Goal: Transaction & Acquisition: Purchase product/service

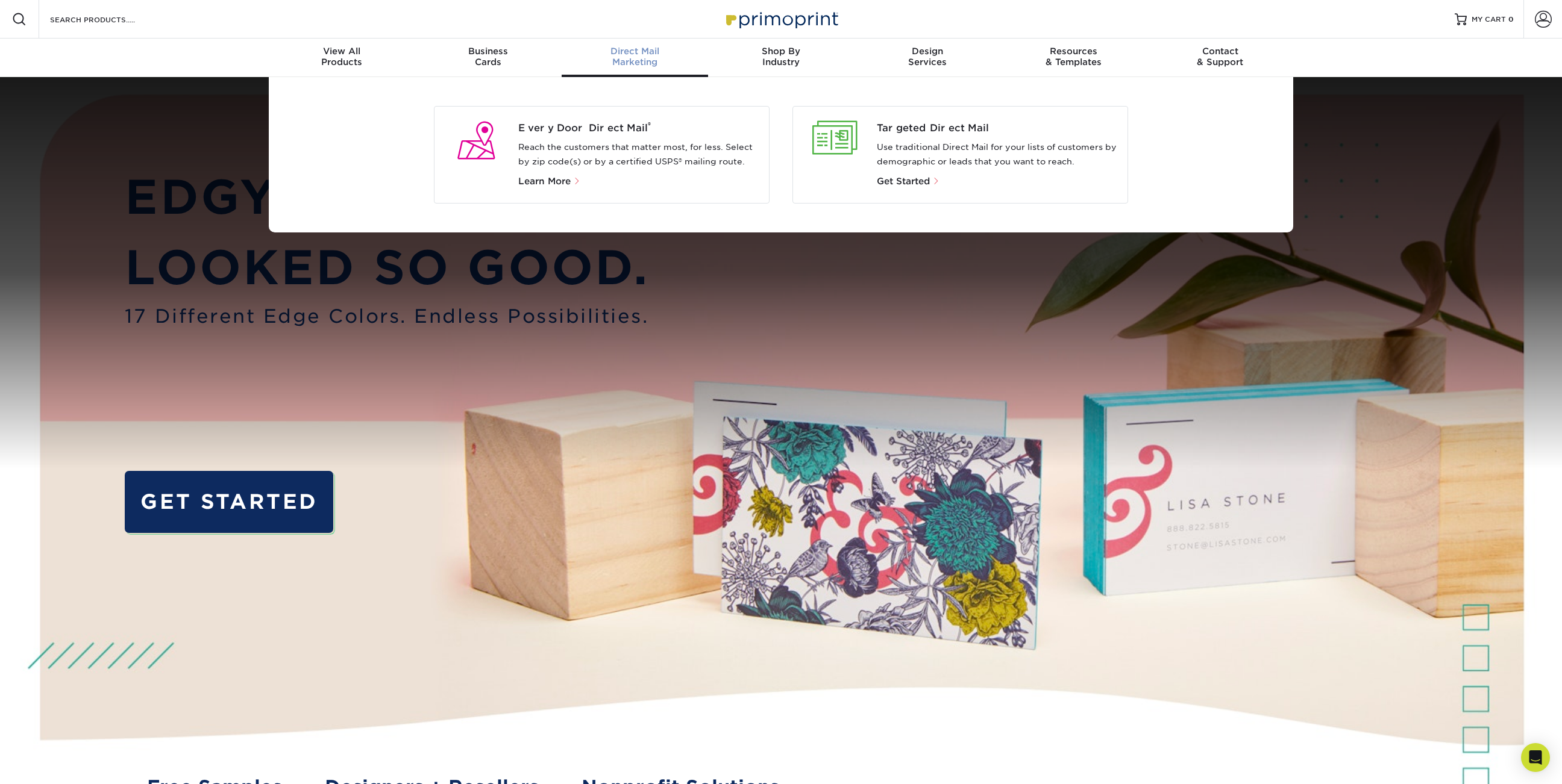
click at [636, 61] on div "Direct Mail Marketing" at bounding box center [635, 56] width 146 height 22
click at [576, 121] on span "Every Door Direct Mail ®" at bounding box center [639, 128] width 242 height 15
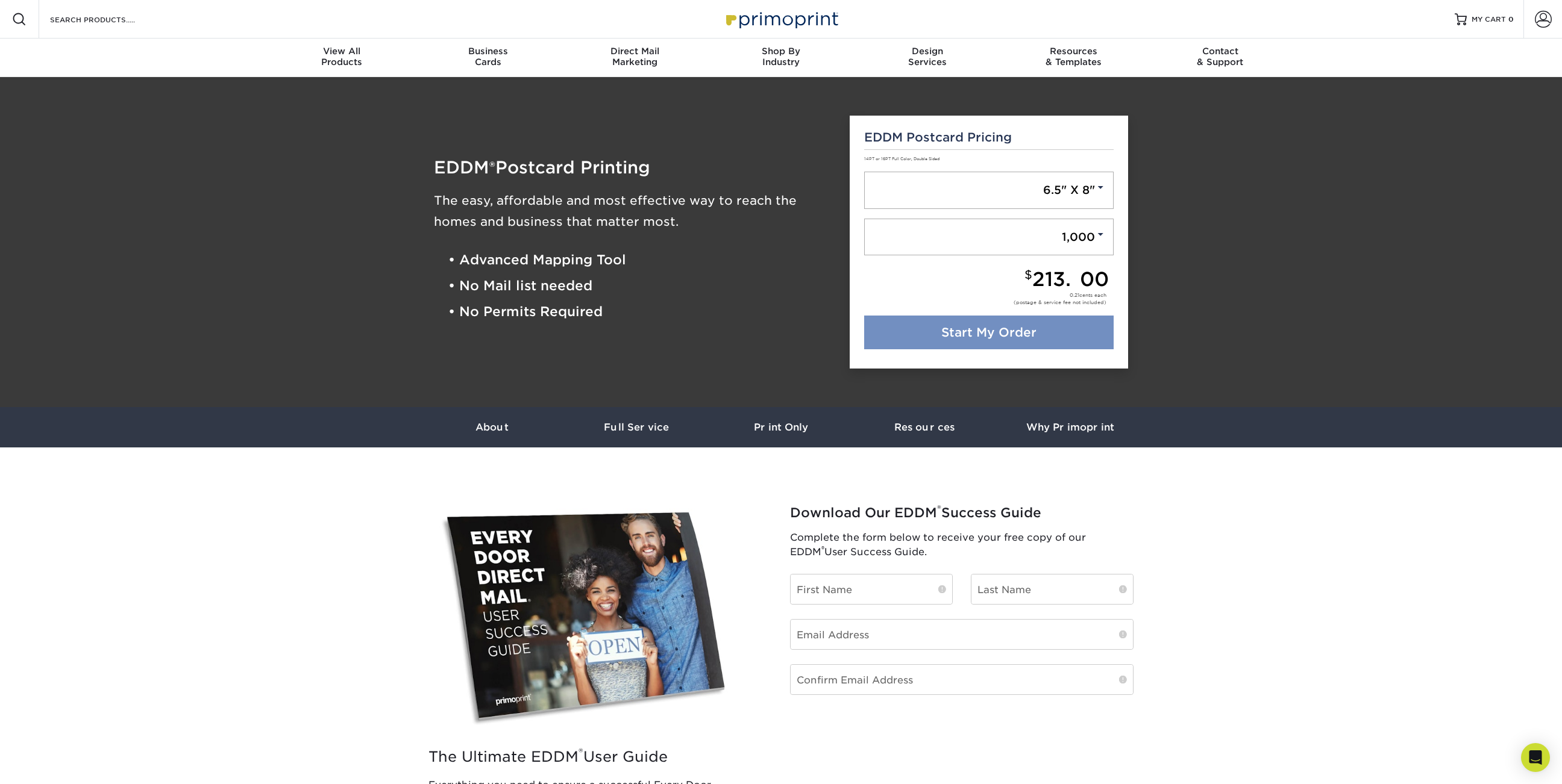
click at [1027, 331] on link "Start My Order" at bounding box center [989, 332] width 251 height 34
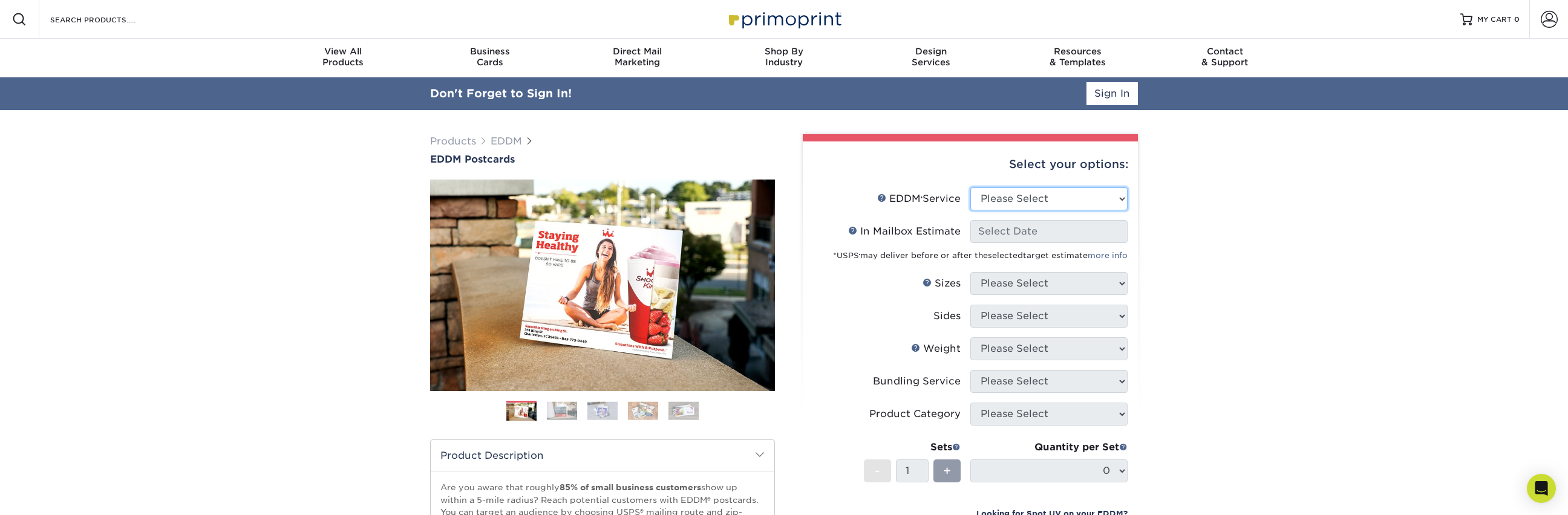
click at [1046, 191] on select "Please Select Full Service Print Only" at bounding box center [1049, 199] width 157 height 23
select select "full_service"
click at [970, 188] on select "Please Select Full Service Print Only" at bounding box center [1049, 199] width 157 height 23
select select "-1"
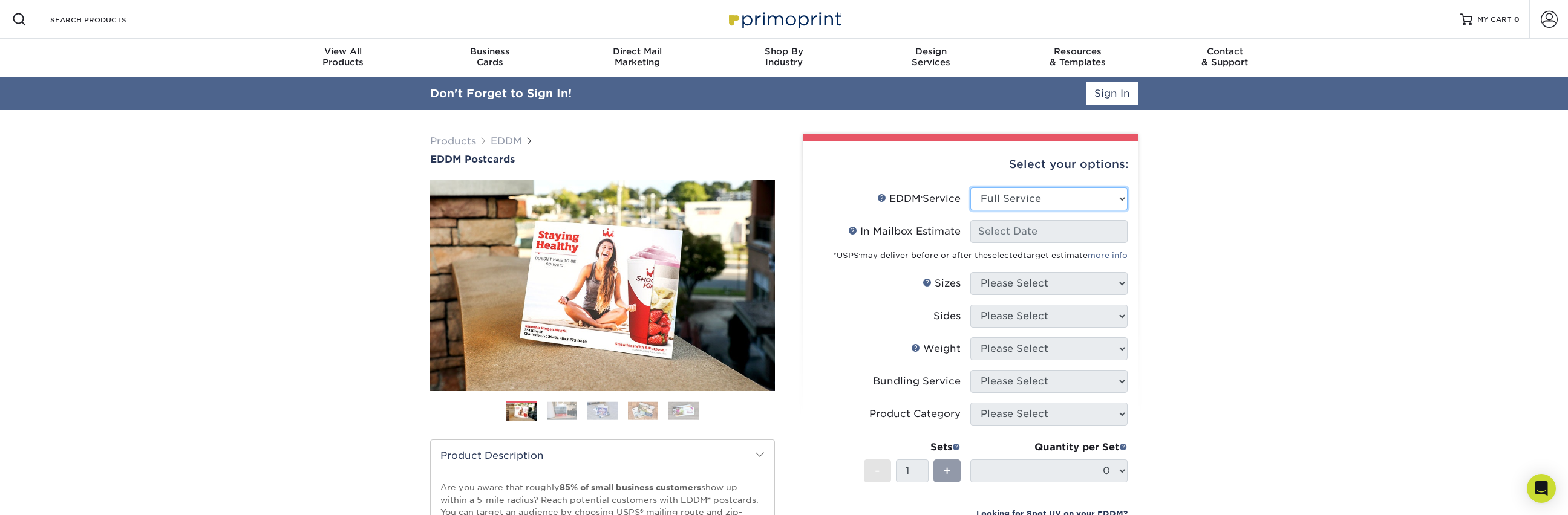
select select "-1"
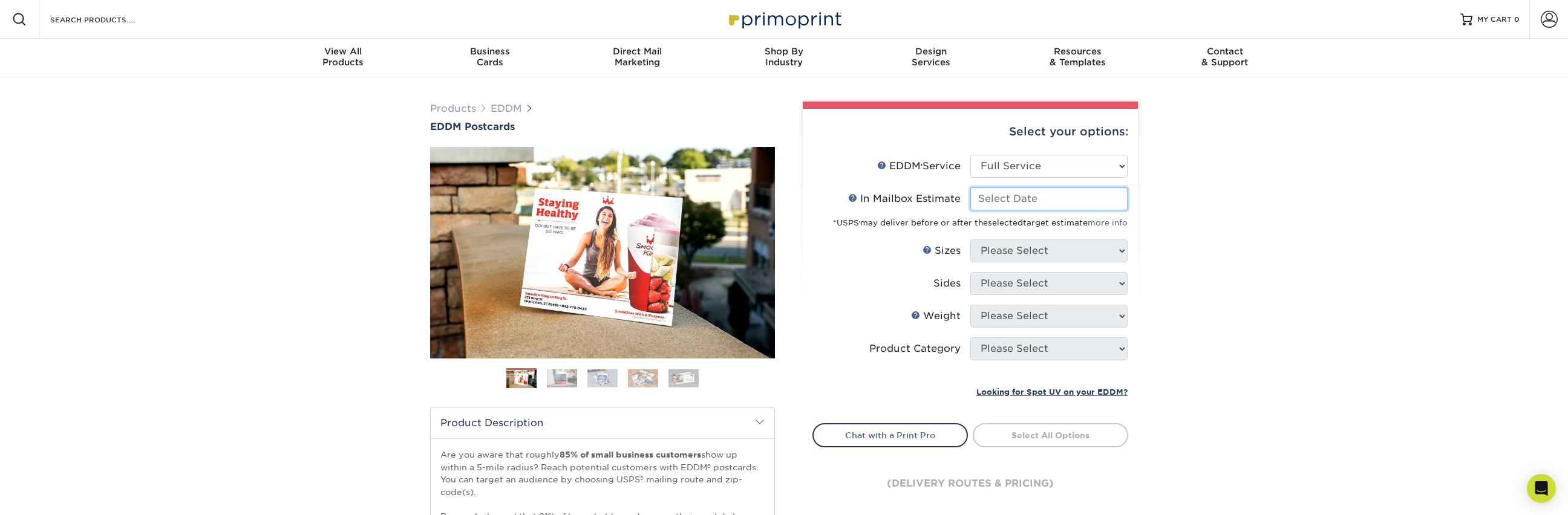
click at [1041, 193] on input "In Mailbox Estimate Help In Mailbox Estimate" at bounding box center [1049, 199] width 157 height 23
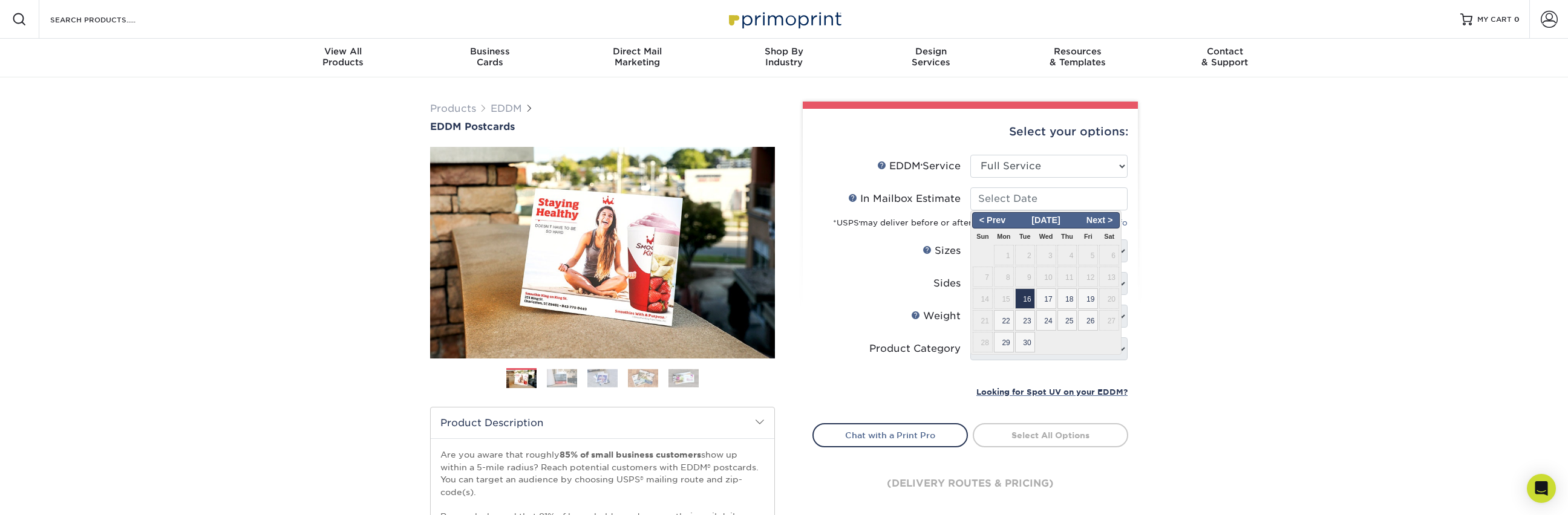
click at [1024, 298] on span "16" at bounding box center [1025, 299] width 20 height 21
type input "2025-09-16"
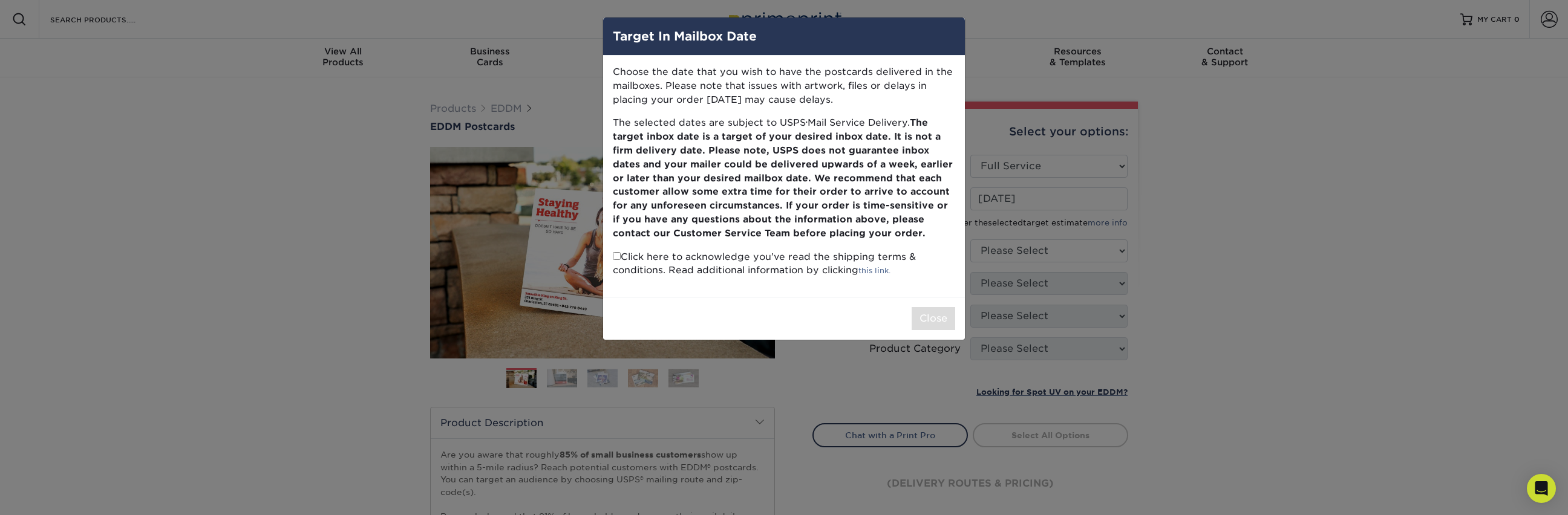
click at [615, 256] on input "checkbox" at bounding box center [616, 256] width 8 height 8
checkbox input "true"
click at [948, 312] on button "Close" at bounding box center [934, 318] width 44 height 23
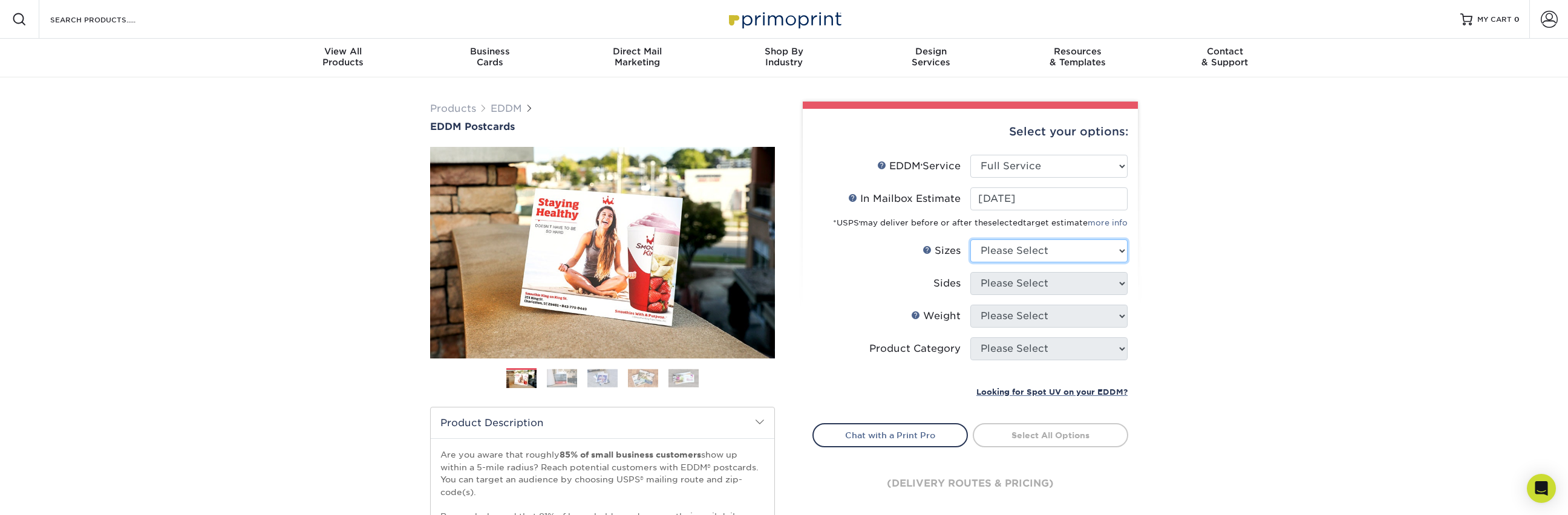
click at [1055, 251] on select "Please Select 4.5" x 12" 6" x 12" 6.5" x 8" 6.5" x 9" 6.5" x 12" 7" x 8.5" 8" x…" at bounding box center [1049, 251] width 157 height 23
select select "6.50x8.00"
click at [970, 239] on select "Please Select 4.5" x 12" 6" x 12" 6.5" x 8" 6.5" x 9" 6.5" x 12" 7" x 8.5" 8" x…" at bounding box center [1049, 251] width 157 height 23
click at [1033, 285] on select "Please Select Print Both Sides Print Front Only" at bounding box center [1049, 284] width 157 height 23
select select "13abbda7-1d64-4f25-8bb2-c179b224825d"
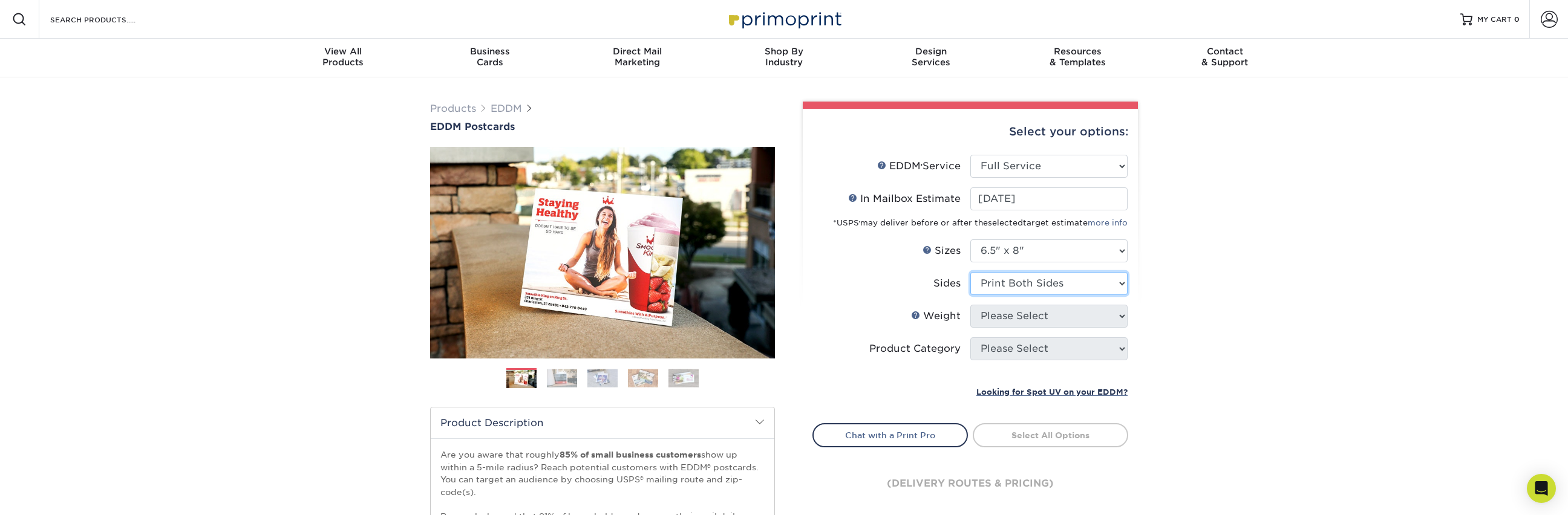
click at [970, 272] on select "Please Select Print Both Sides Print Front Only" at bounding box center [1049, 284] width 157 height 23
click at [1016, 315] on select "Please Select 16PT 14PT" at bounding box center [1049, 316] width 157 height 23
select select "16PT"
click at [970, 304] on select "Please Select 16PT 14PT" at bounding box center [1049, 316] width 157 height 23
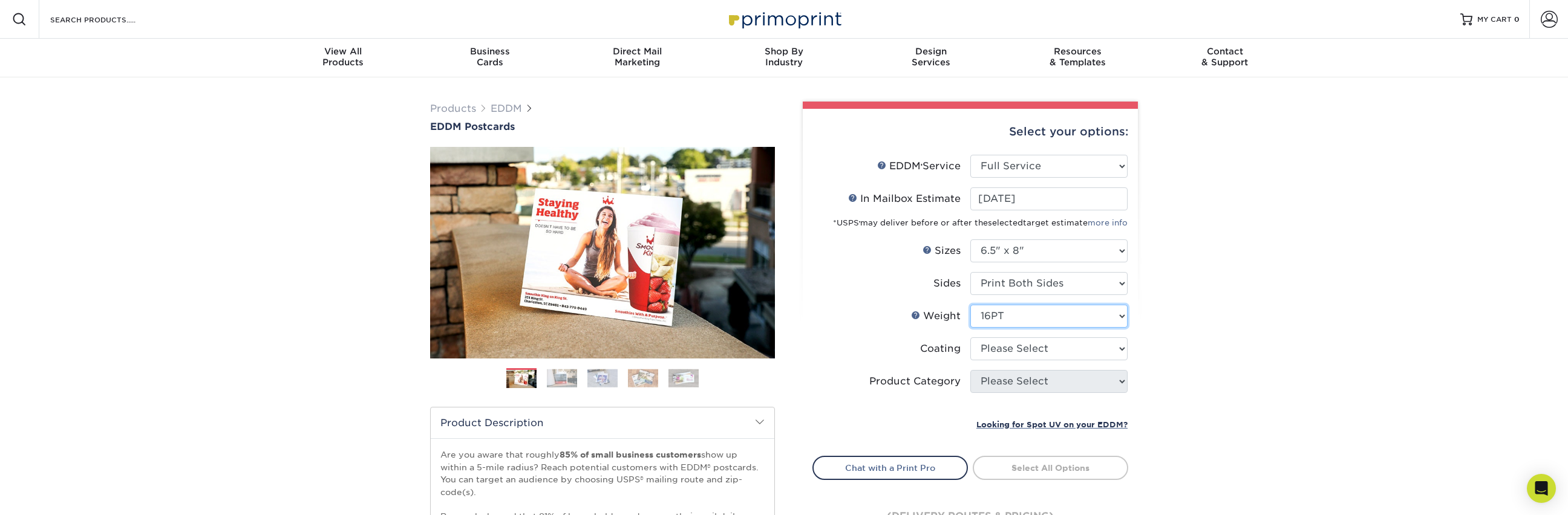
click at [1037, 316] on select "Please Select 16PT 14PT" at bounding box center [1049, 316] width 157 height 23
click at [1068, 340] on select at bounding box center [1049, 349] width 157 height 23
select select "121bb7b5-3b4d-429f-bd8d-bbf80e953313"
click at [970, 338] on select at bounding box center [1049, 349] width 157 height 23
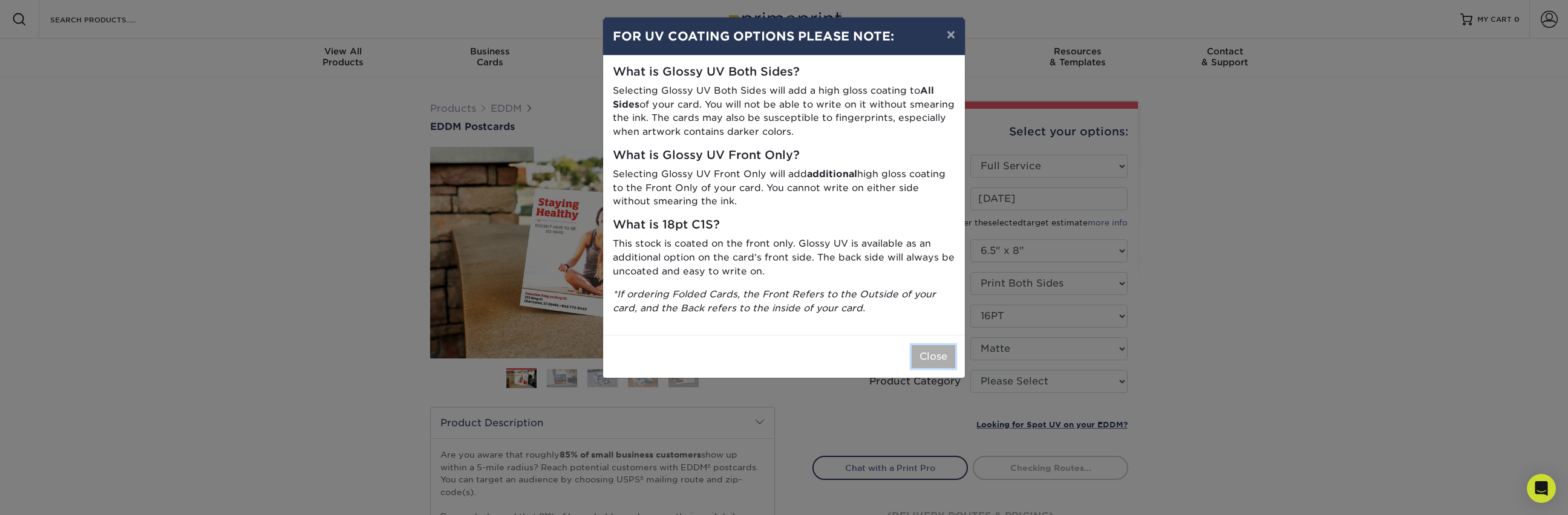
click at [935, 351] on button "Close" at bounding box center [934, 357] width 44 height 23
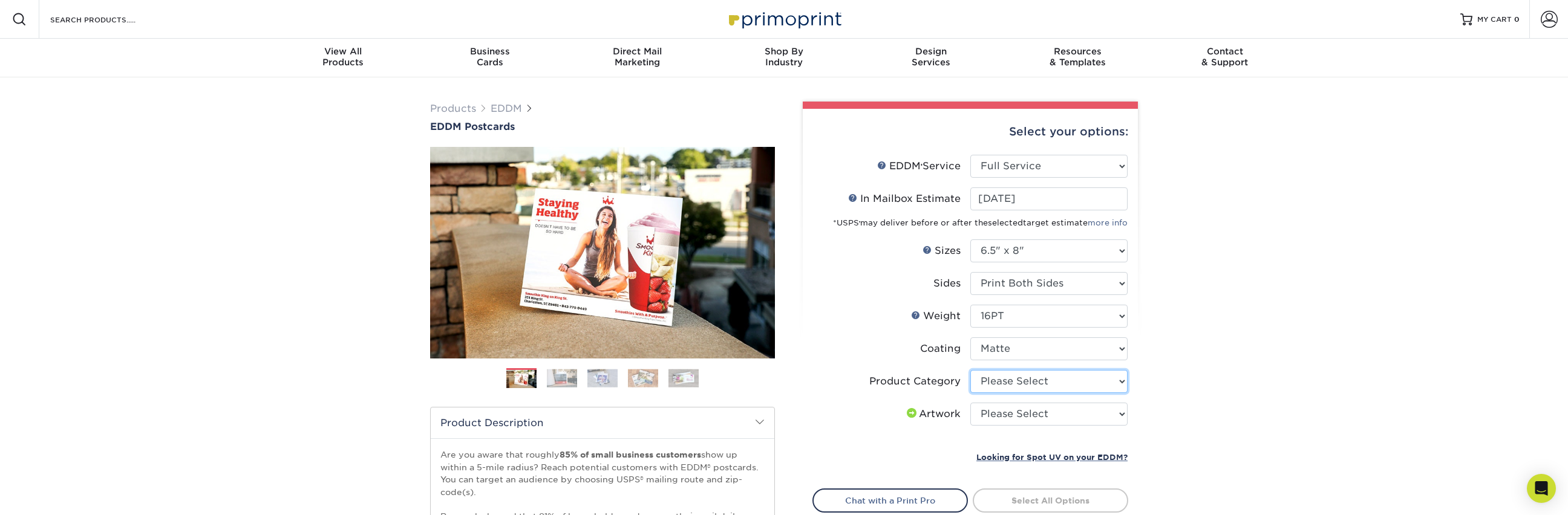
click at [1028, 384] on select "Please Select Postcards" at bounding box center [1049, 382] width 157 height 23
select select "9b7272e0-d6c8-4c3c-8e97-d3a1bcdab858"
click at [970, 371] on select "Please Select Postcards" at bounding box center [1049, 382] width 157 height 23
click at [1014, 405] on select "Please Select I will upload files I need a design - $150" at bounding box center [1049, 414] width 157 height 23
select select "upload"
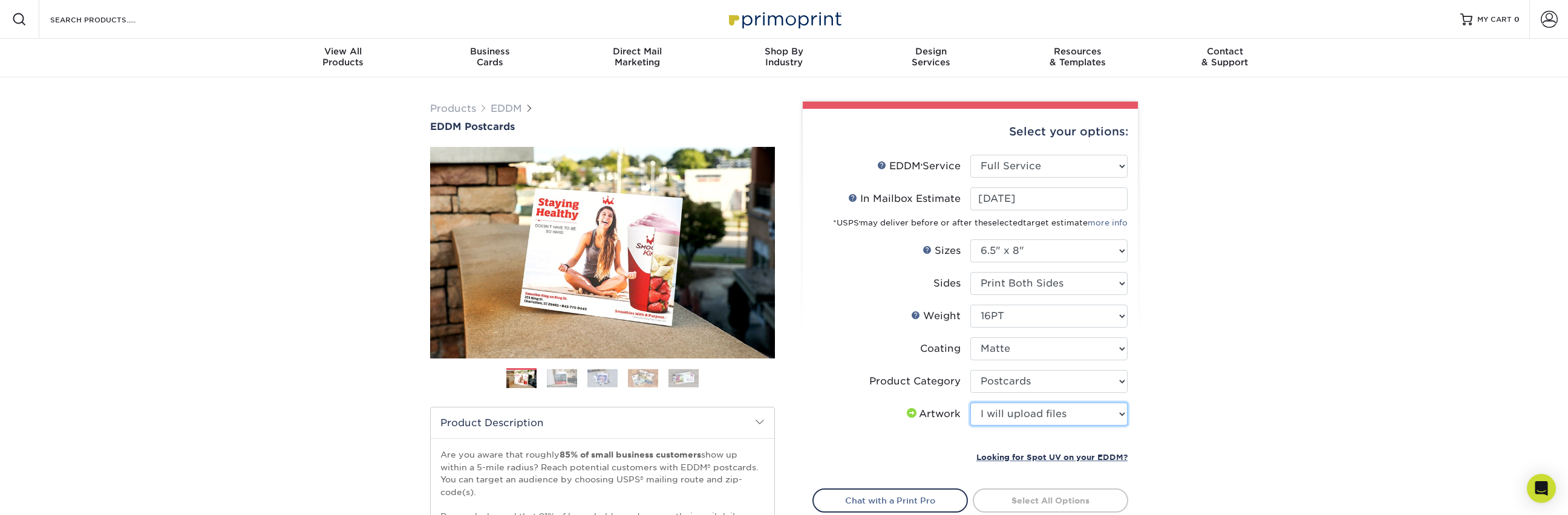
click at [970, 403] on select "Please Select I will upload files I need a design - $150" at bounding box center [1049, 414] width 157 height 23
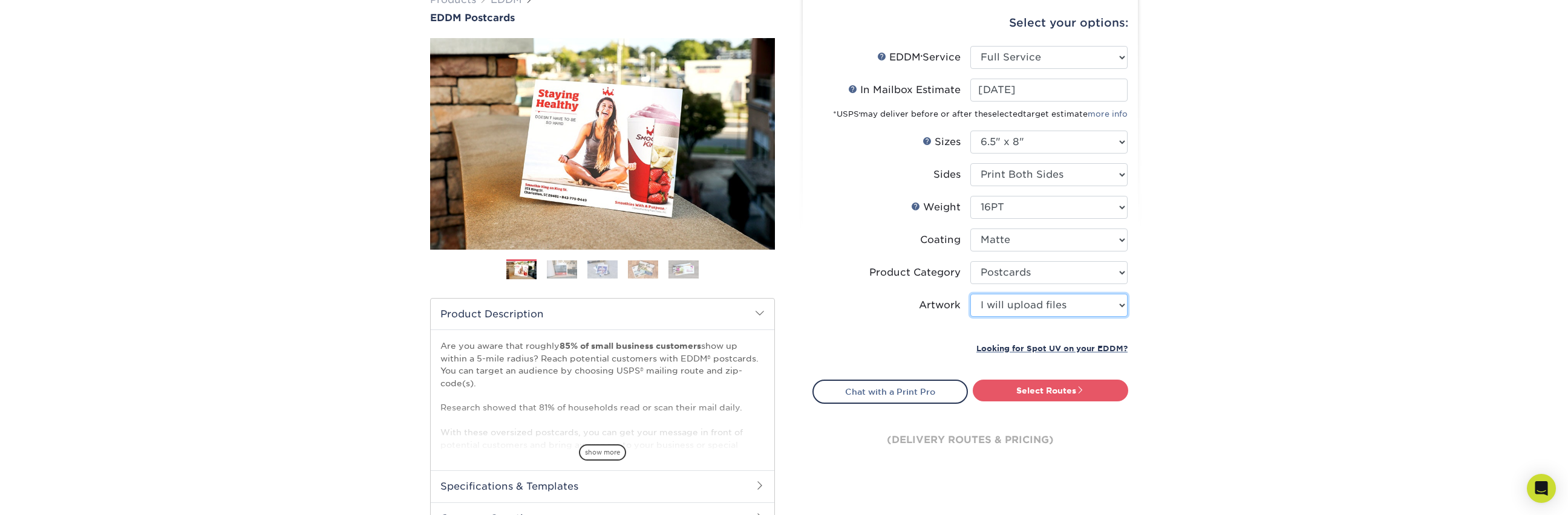
scroll to position [217, 0]
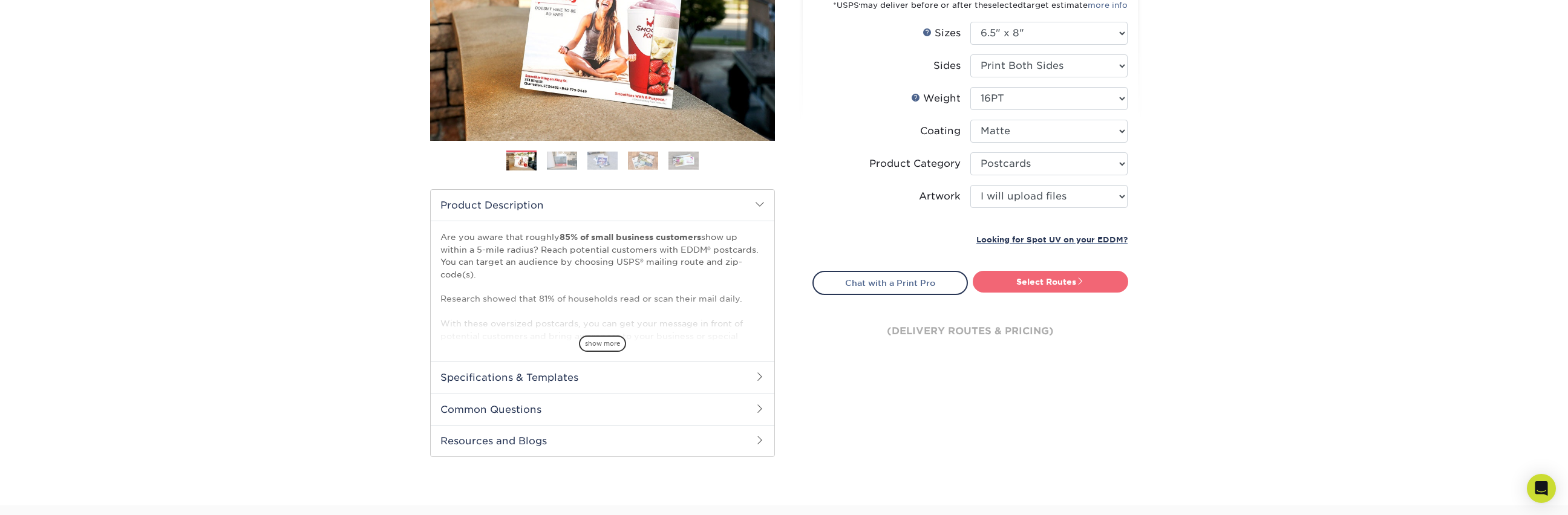
click at [1041, 285] on link "Select Routes" at bounding box center [1050, 282] width 156 height 22
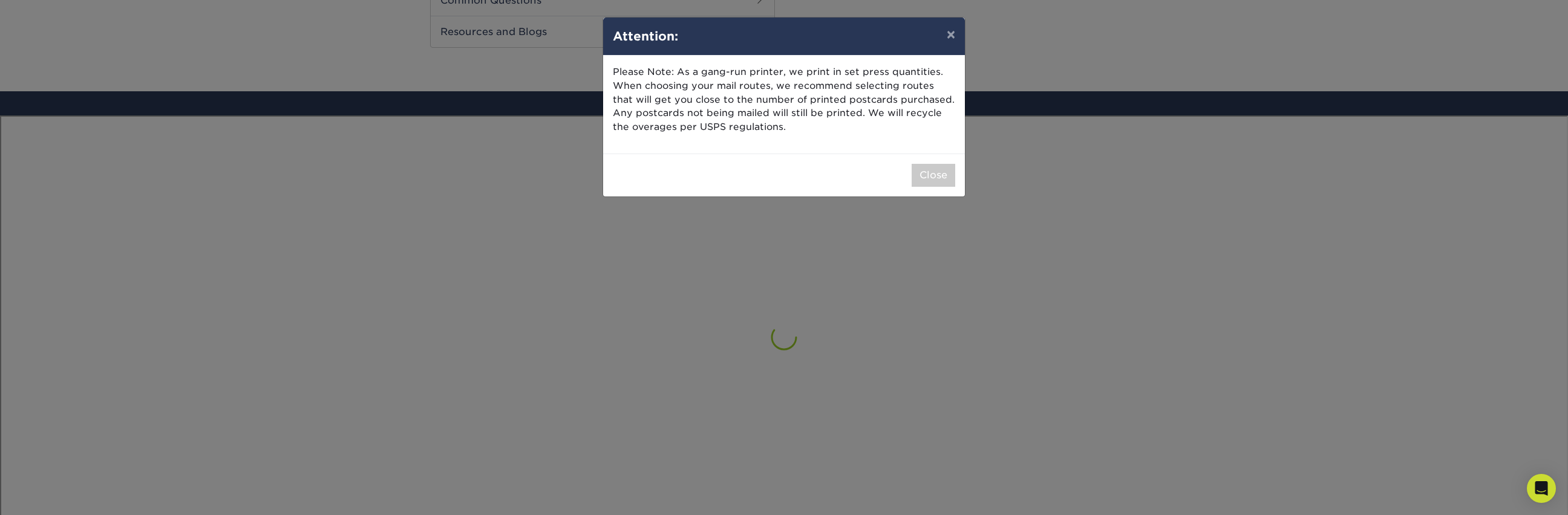
scroll to position [704, 0]
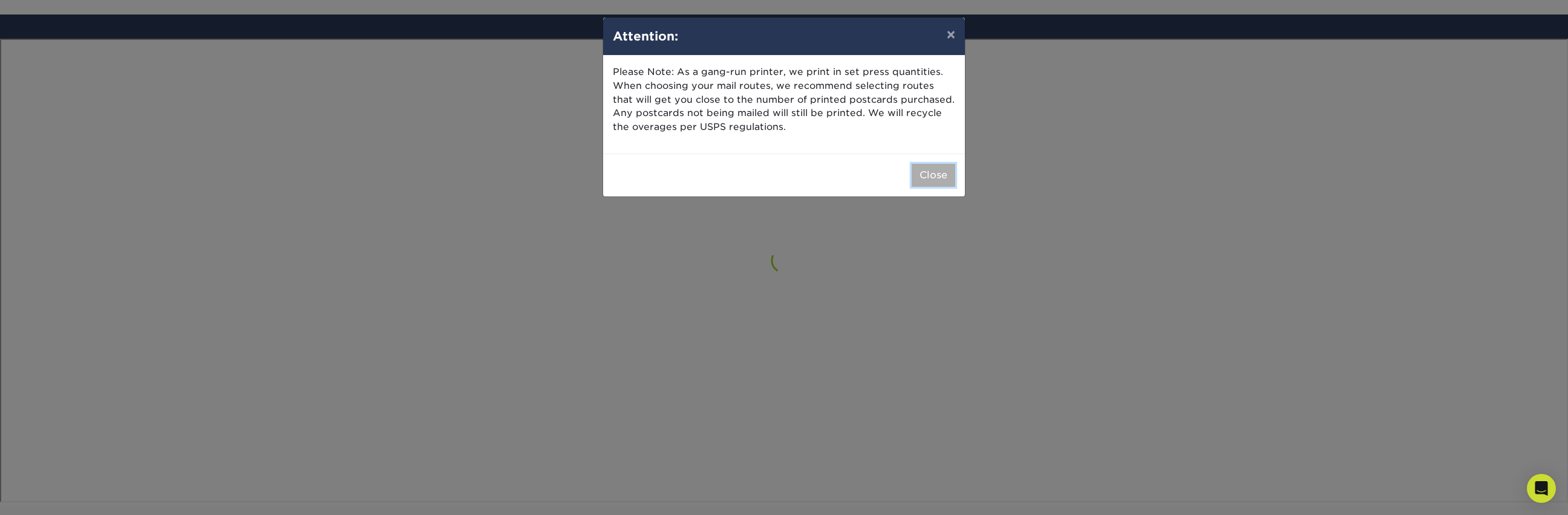
click at [929, 175] on button "Close" at bounding box center [934, 175] width 44 height 23
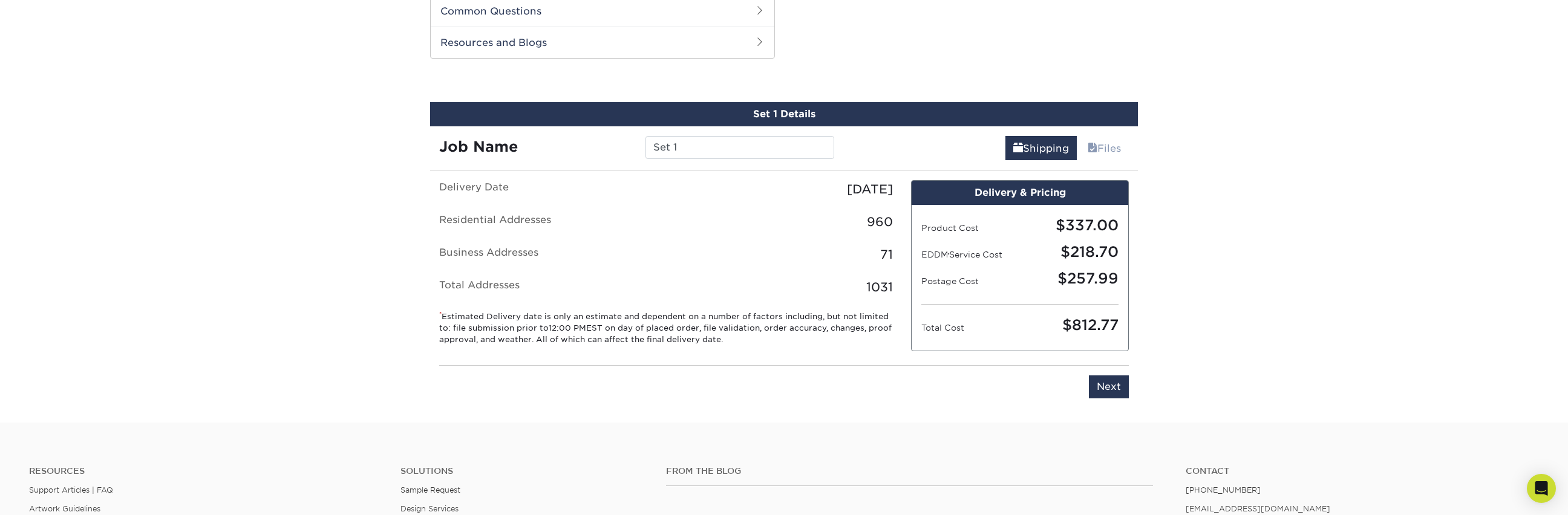
scroll to position [615, 0]
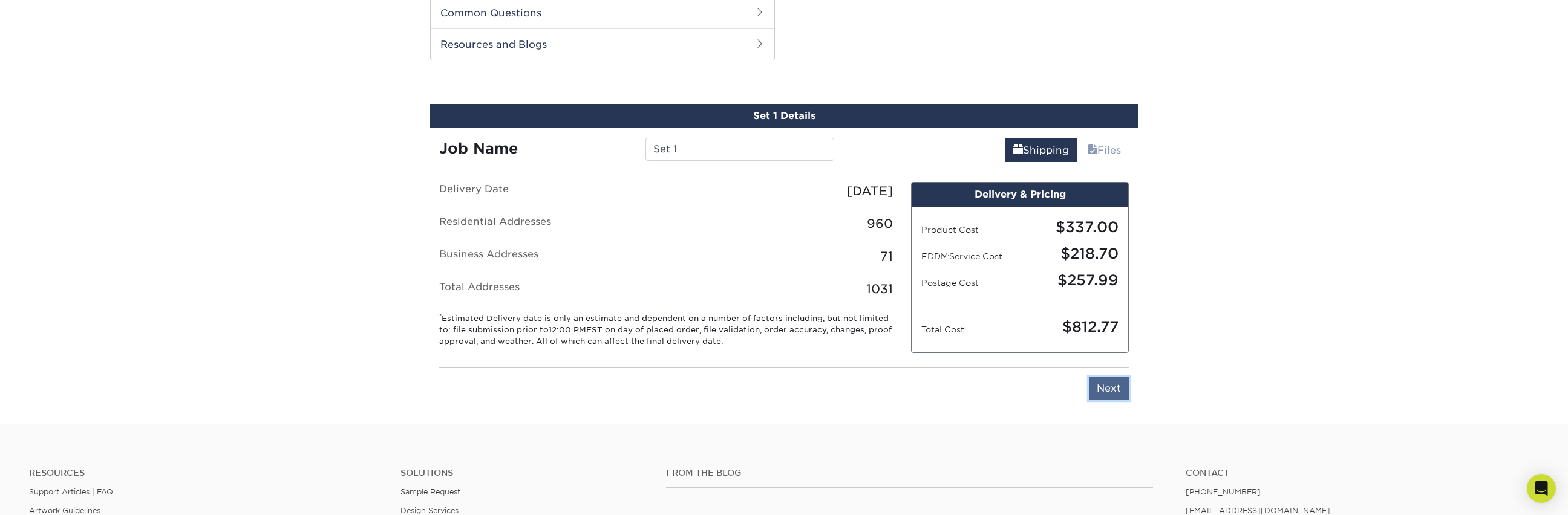
click at [1108, 381] on input "Next" at bounding box center [1109, 389] width 40 height 23
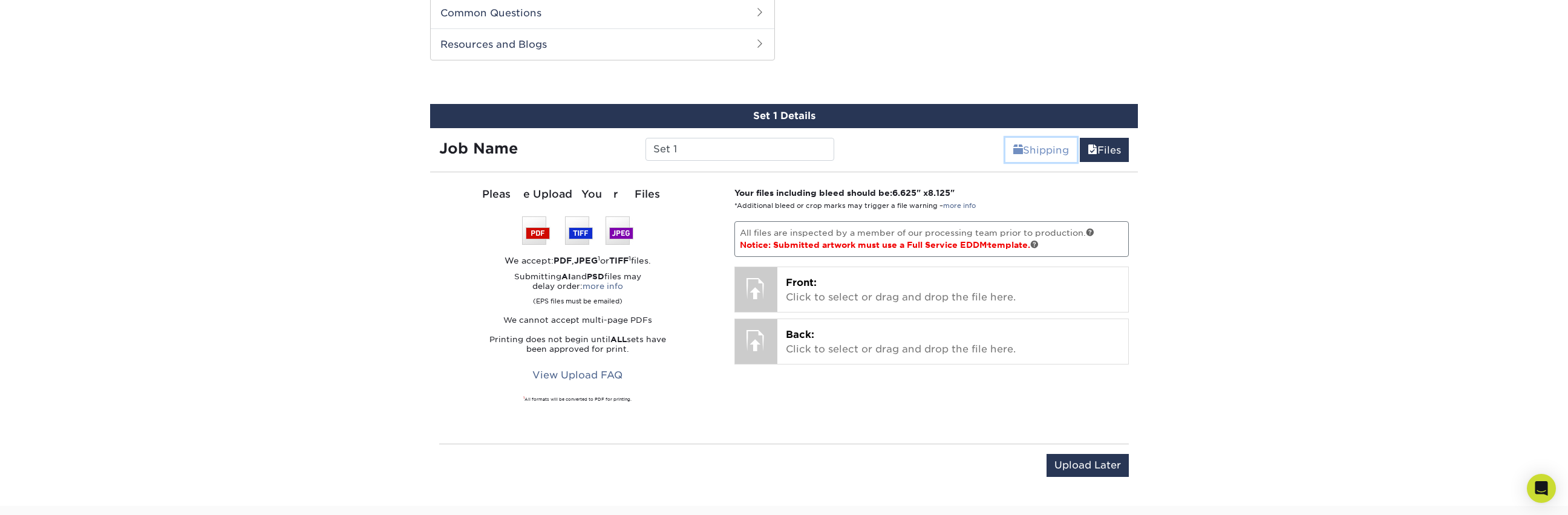
click at [1046, 145] on link "Shipping" at bounding box center [1042, 150] width 71 height 24
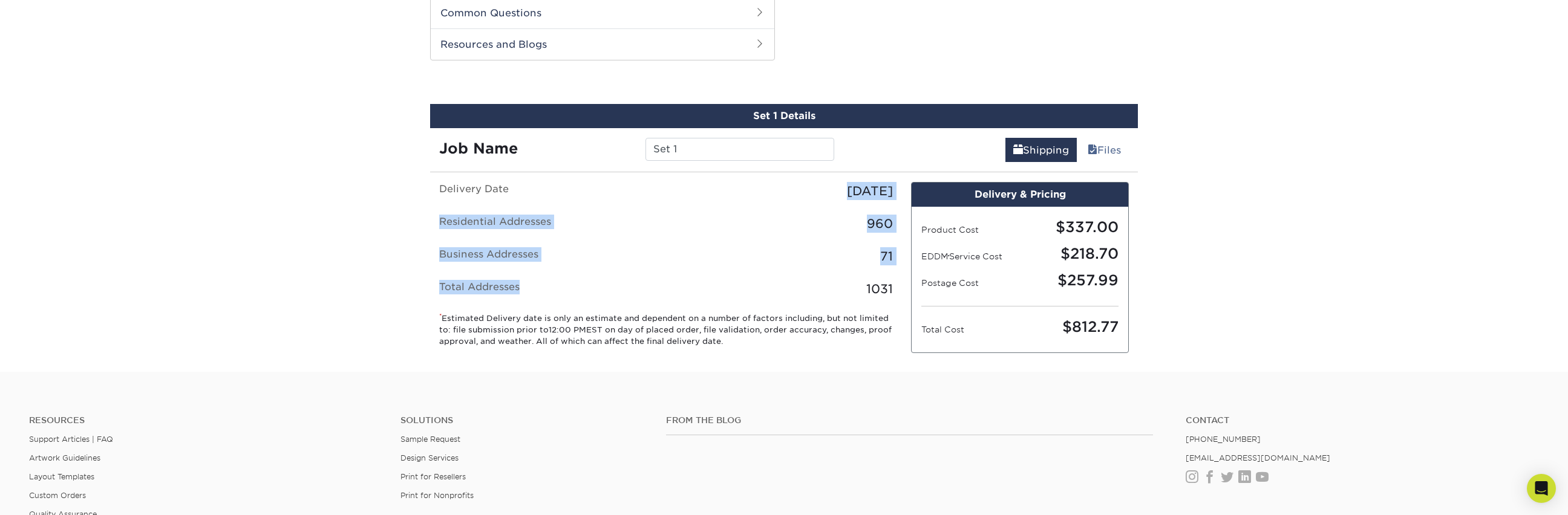
drag, startPoint x: 572, startPoint y: 284, endPoint x: 606, endPoint y: 309, distance: 42.2
click at [606, 309] on fieldset "Delivery Date Tuesday, September 16th 2025 Residential Addresses 960 Business A…" at bounding box center [667, 247] width 454 height 130
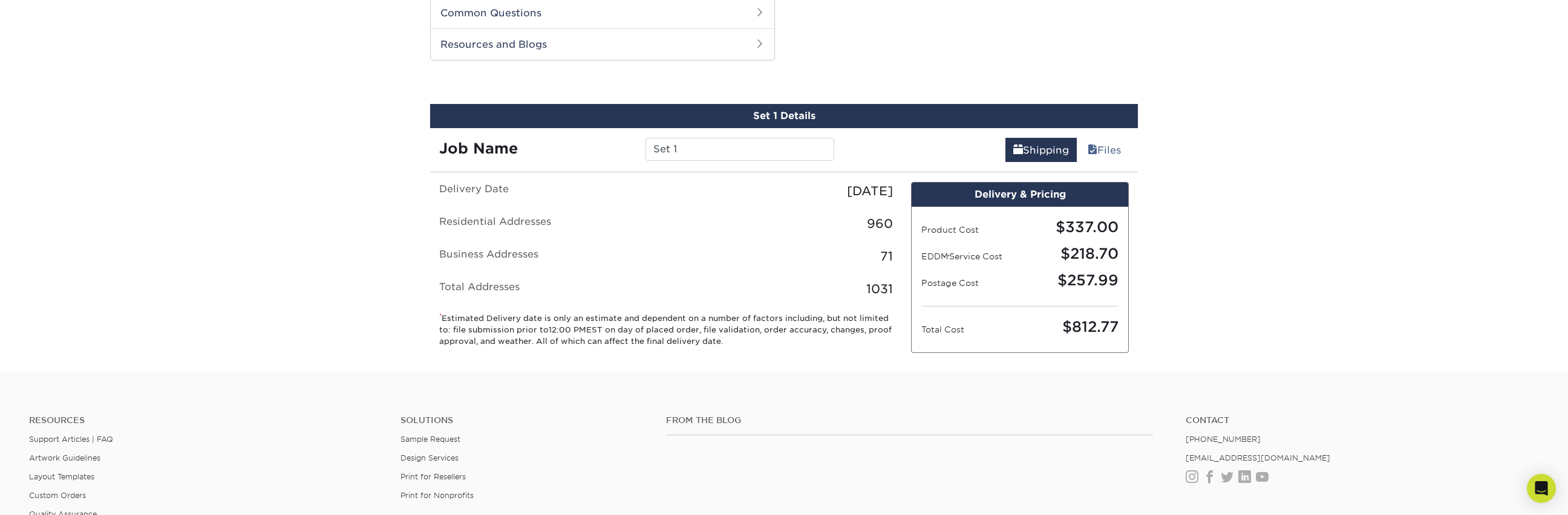
click at [899, 272] on div "Delivery Date Tuesday, September 16th 2025 Residential Addresses 960 Business A…" at bounding box center [666, 270] width 472 height 176
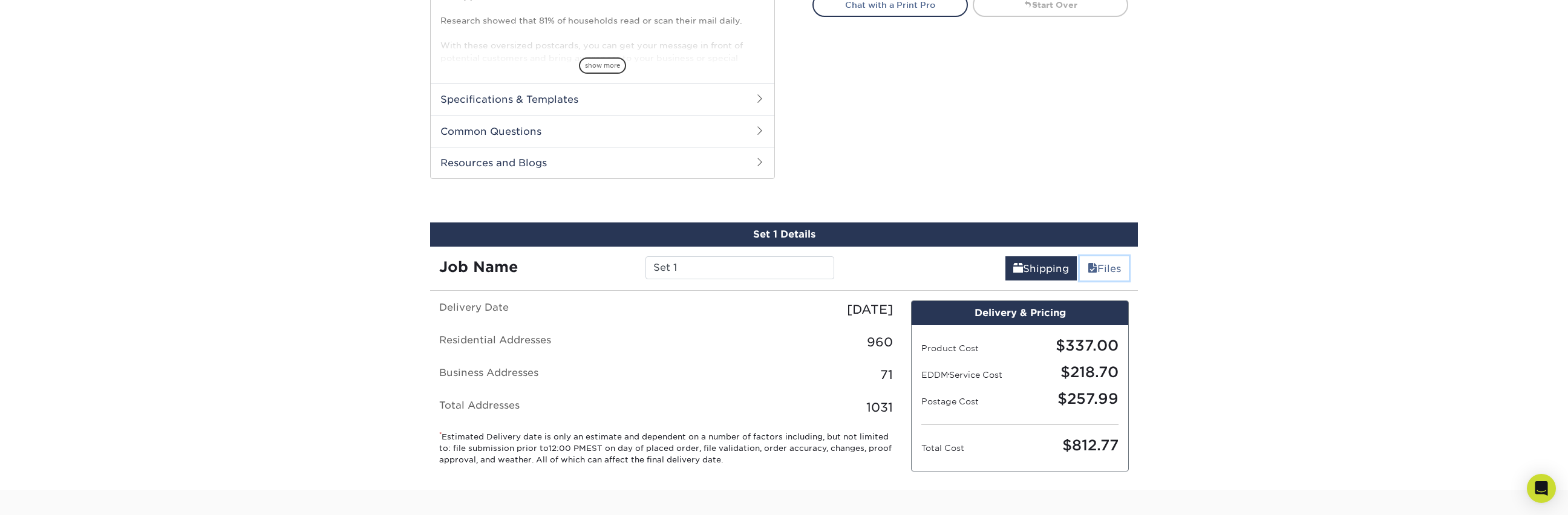
scroll to position [714, 0]
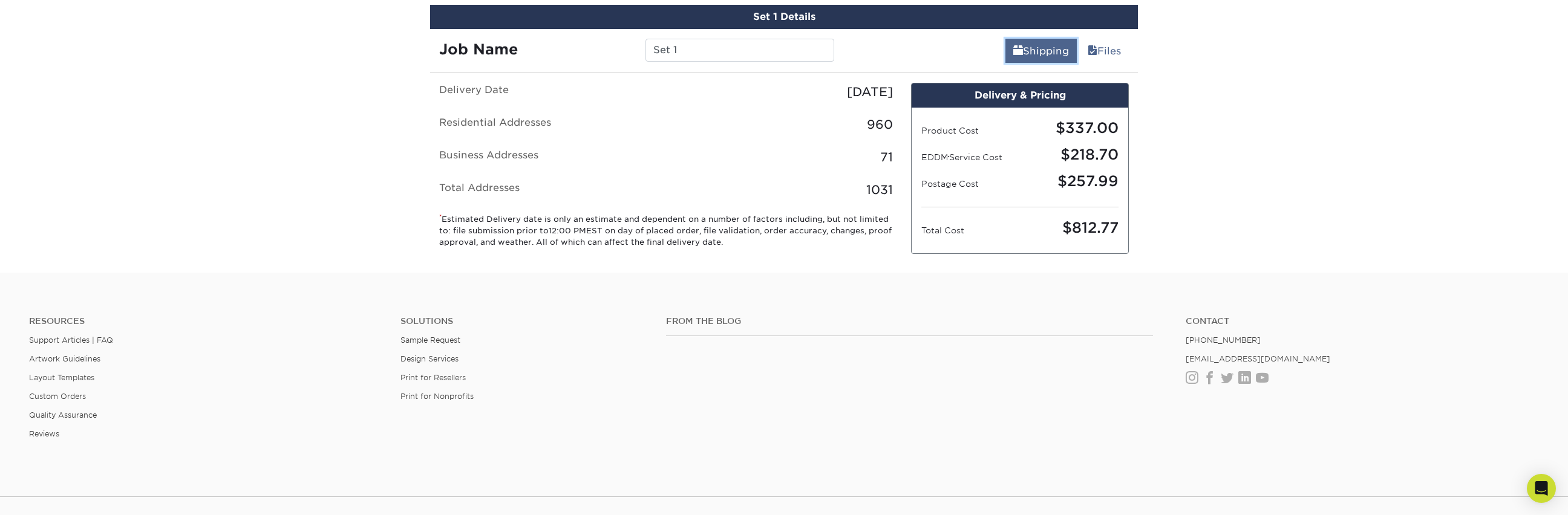
click at [1026, 39] on link "Shipping" at bounding box center [1042, 51] width 71 height 24
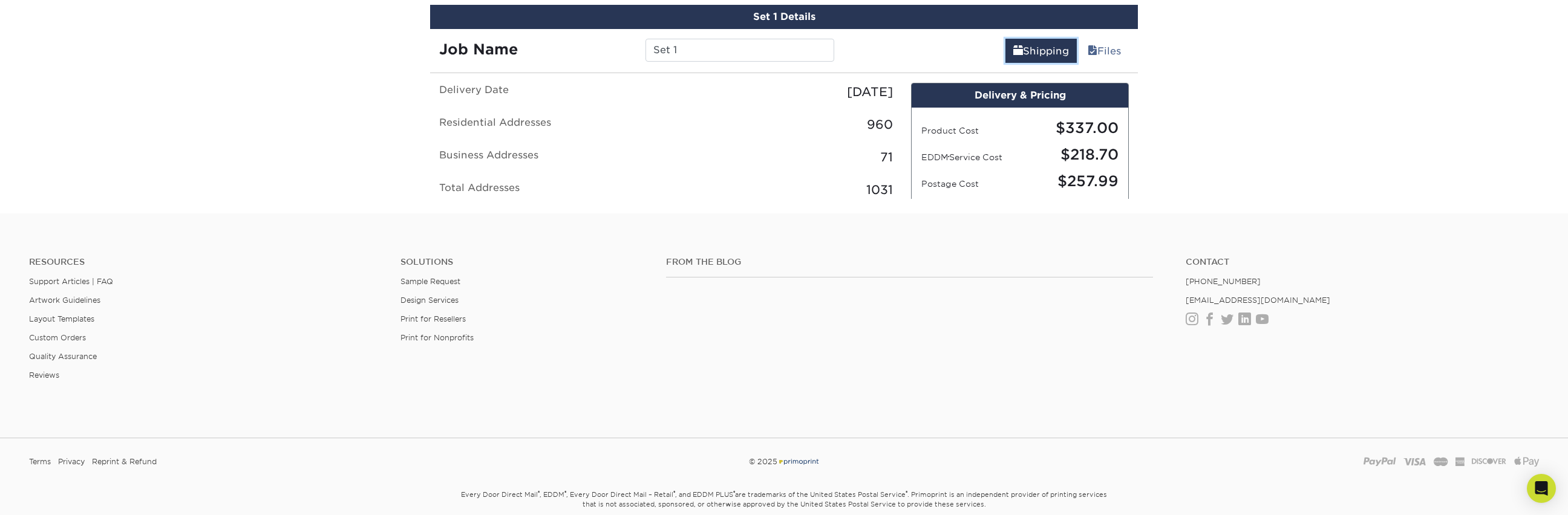
scroll to position [638, 0]
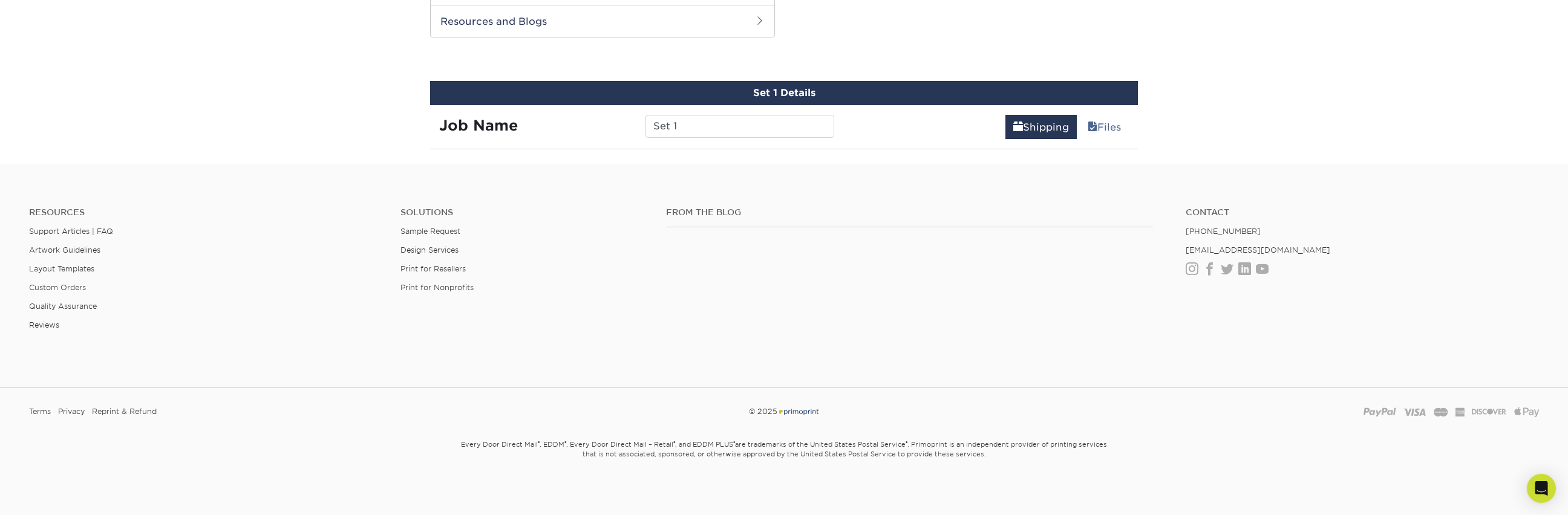
click at [1052, 118] on link "Shipping" at bounding box center [1042, 127] width 71 height 24
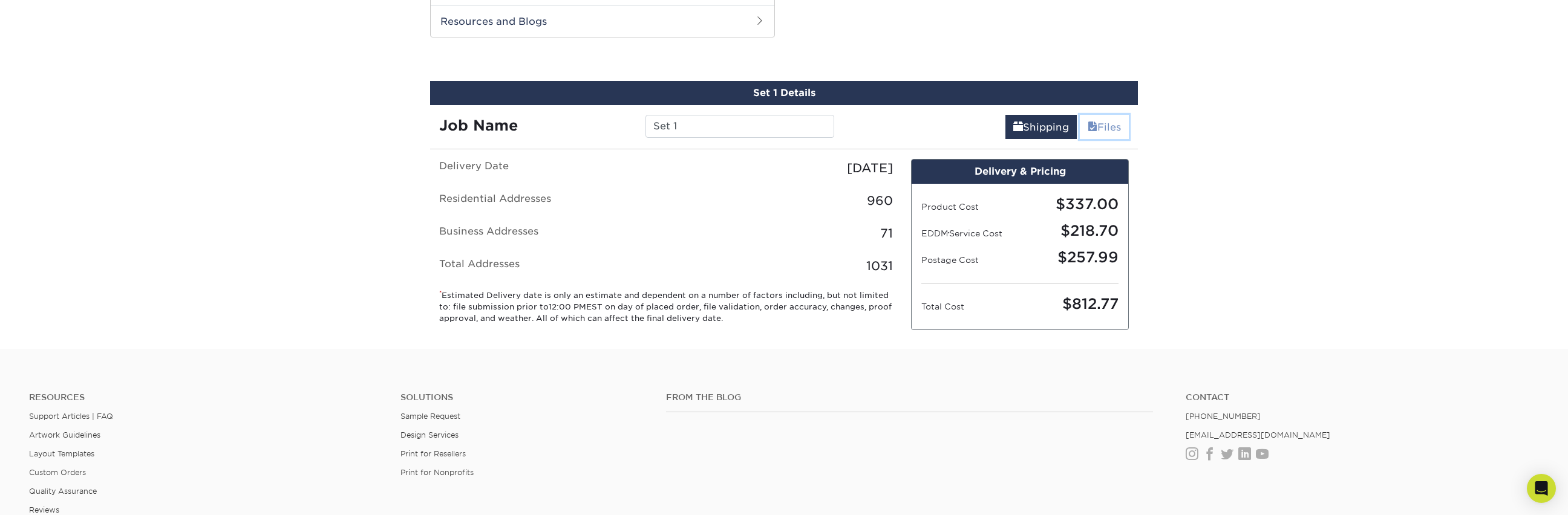
click at [1122, 124] on link "Files" at bounding box center [1104, 127] width 49 height 24
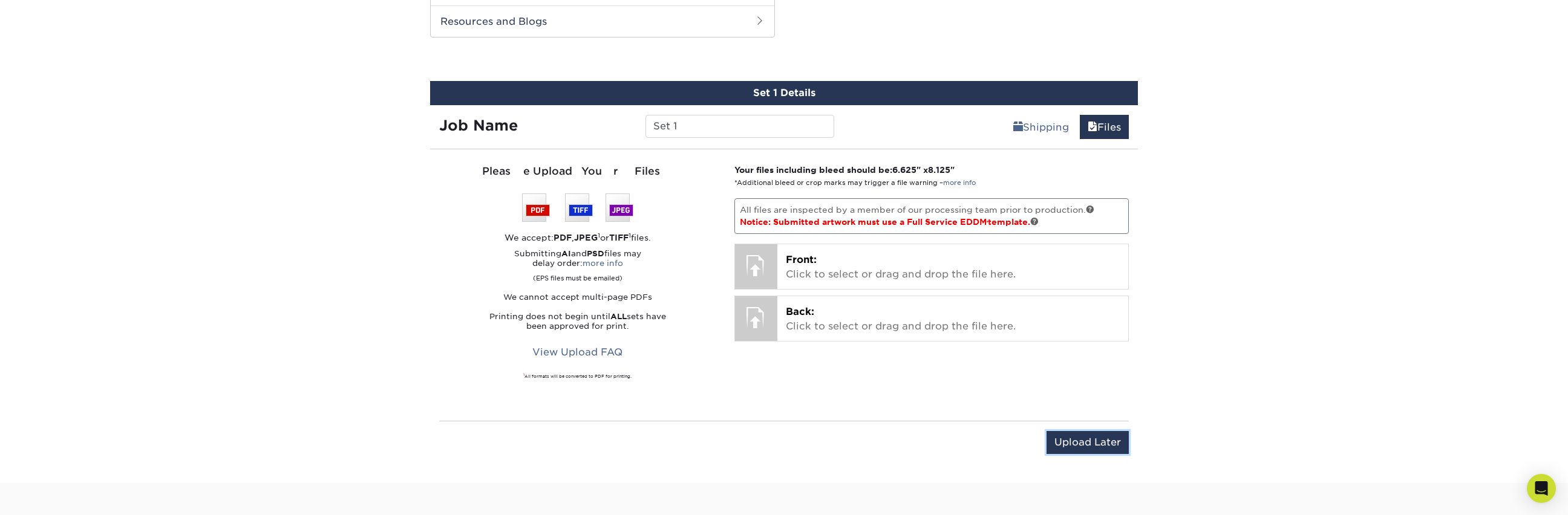
click at [1096, 441] on input "Upload Later" at bounding box center [1088, 443] width 83 height 23
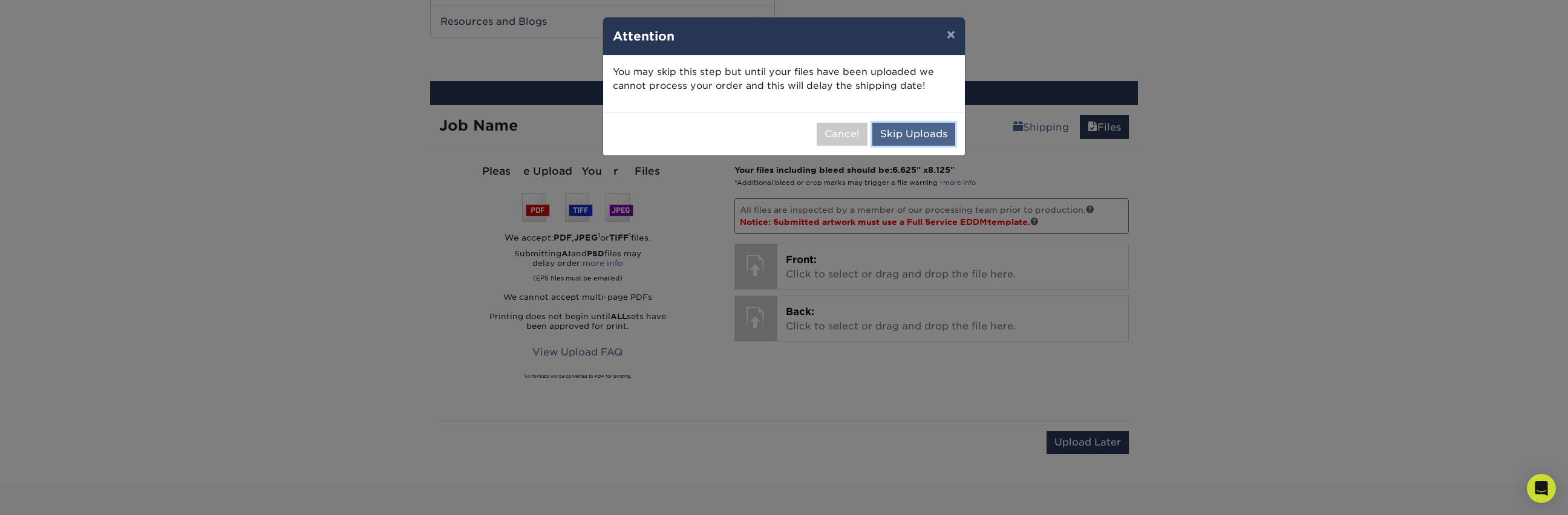
click at [892, 125] on button "Skip Uploads" at bounding box center [914, 134] width 83 height 23
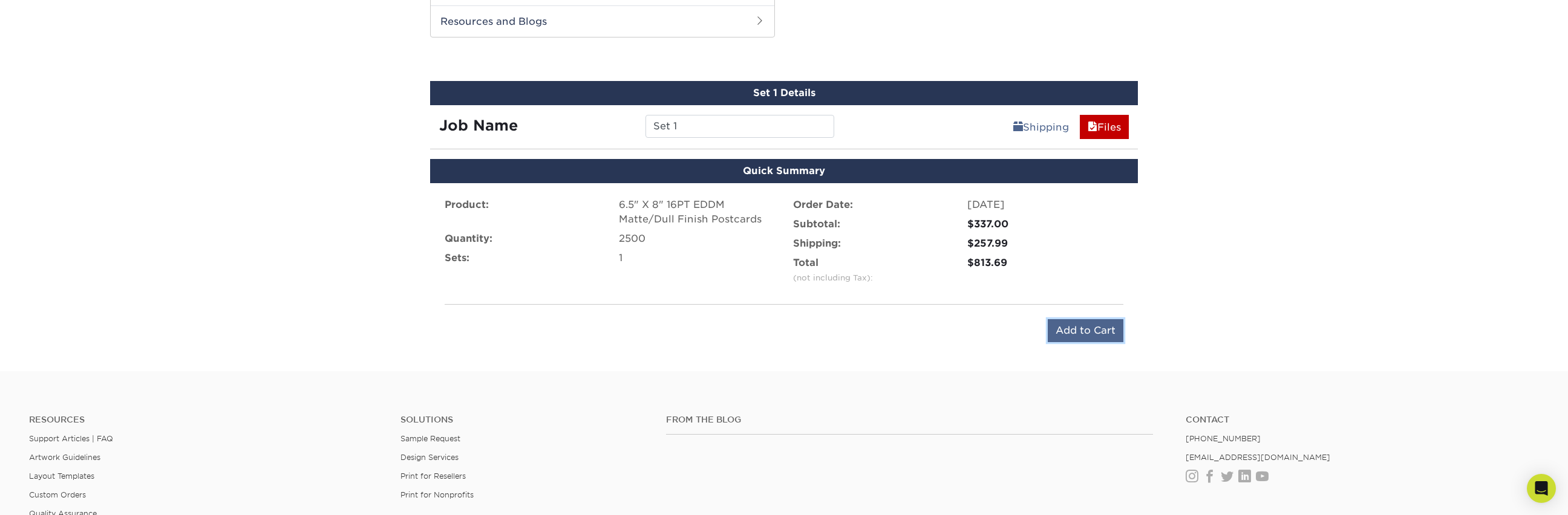
click at [1066, 332] on input "Add to Cart" at bounding box center [1085, 331] width 76 height 23
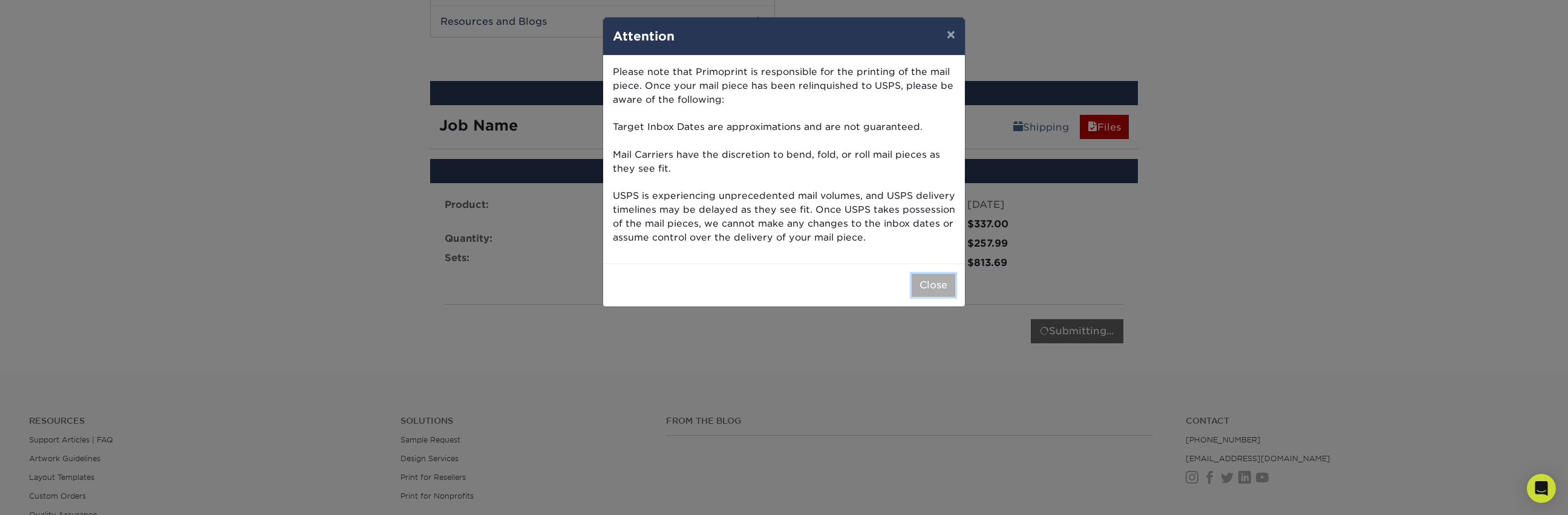
click at [929, 289] on button "Close" at bounding box center [934, 285] width 44 height 23
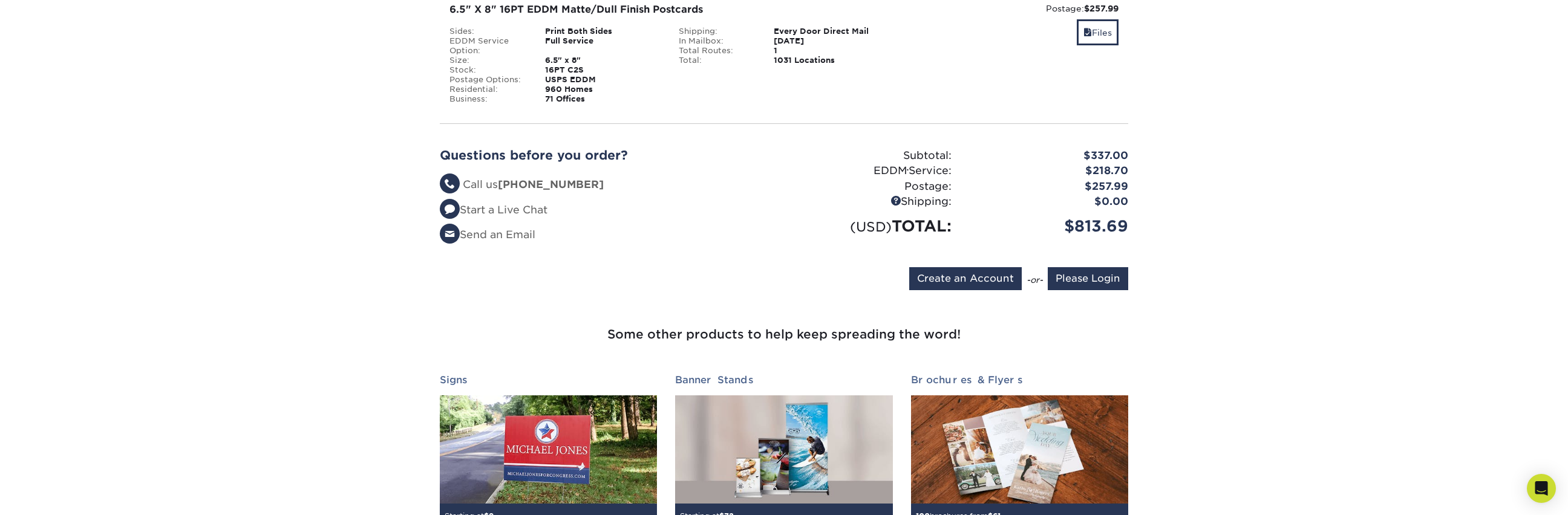
scroll to position [109, 0]
